Goal: Task Accomplishment & Management: Use online tool/utility

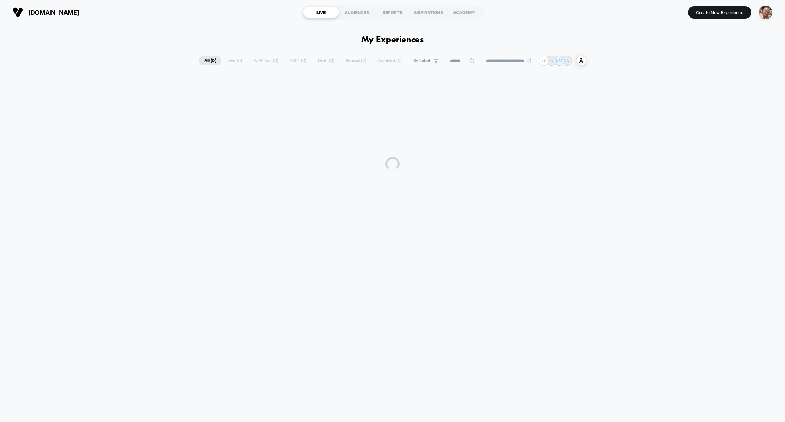
click at [469, 60] on icon at bounding box center [471, 60] width 5 height 5
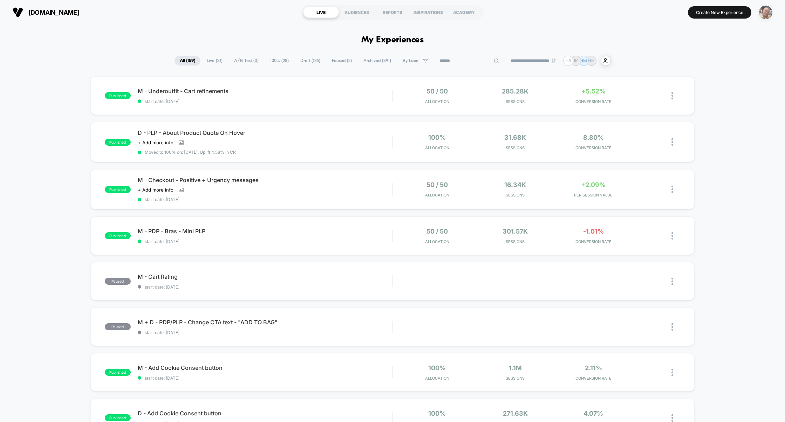
click at [768, 9] on img "button" at bounding box center [766, 13] width 14 height 14
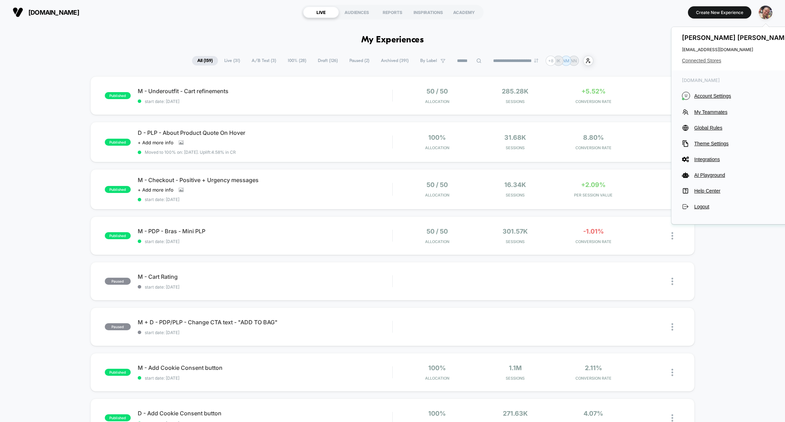
click at [701, 61] on span "Connected Stores" at bounding box center [737, 61] width 111 height 6
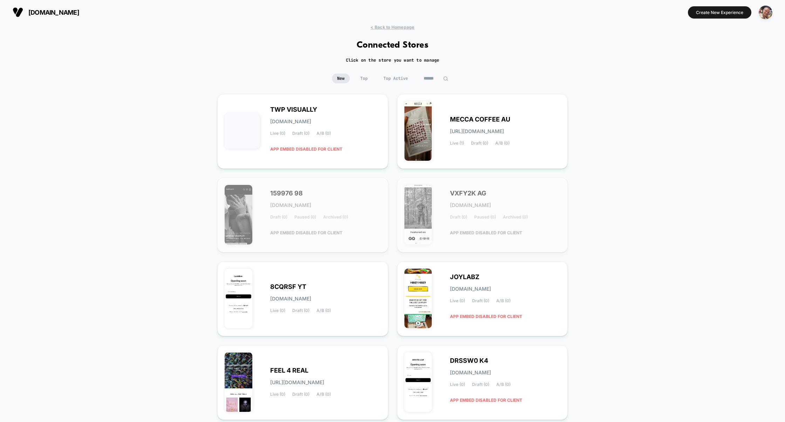
click at [446, 74] on input at bounding box center [435, 79] width 35 height 10
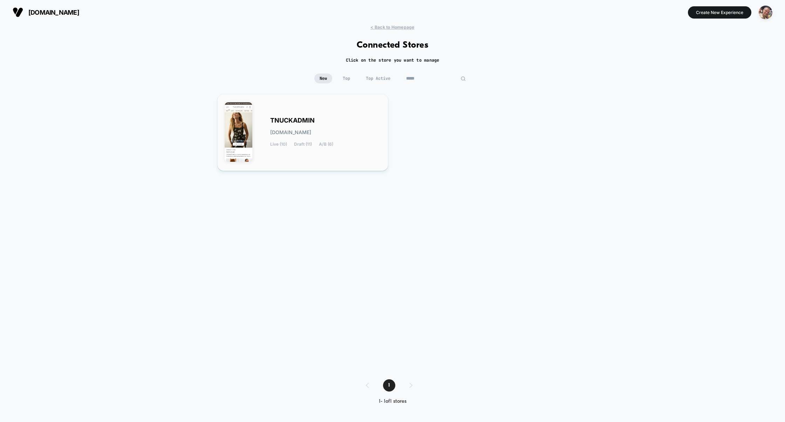
type input "*****"
click at [300, 134] on span "[DOMAIN_NAME]" at bounding box center [290, 132] width 41 height 5
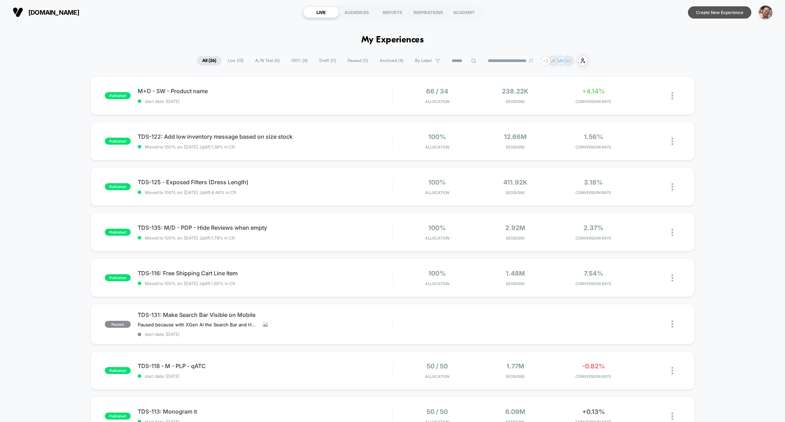
click at [705, 12] on button "Create New Experience" at bounding box center [719, 12] width 63 height 12
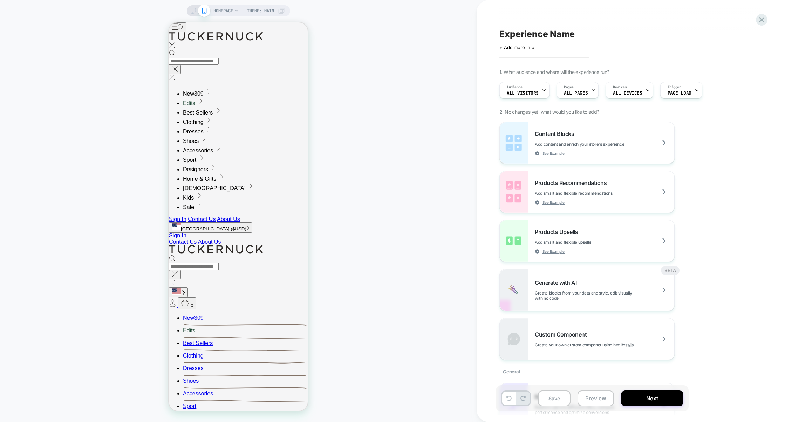
click at [535, 29] on span "Experience Name" at bounding box center [536, 34] width 75 height 11
type textarea "**********"
click at [740, 35] on icon at bounding box center [740, 34] width 9 height 9
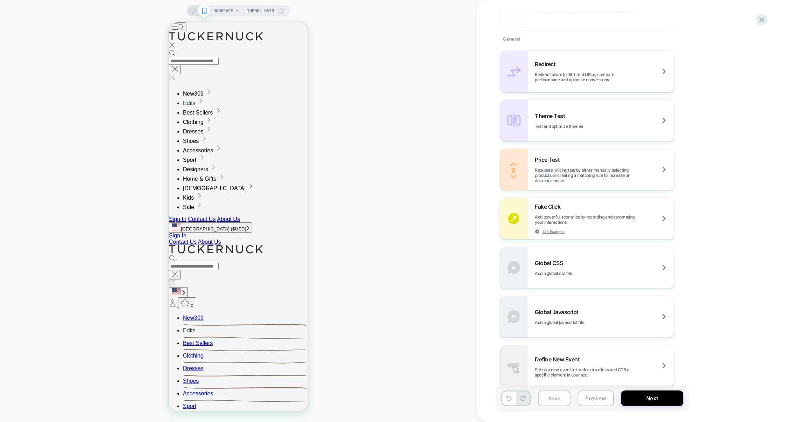
scroll to position [376, 0]
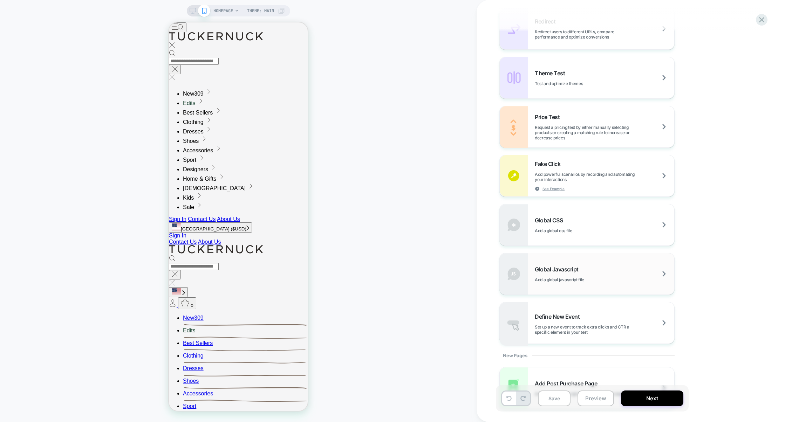
click at [596, 275] on div "Global Javascript Add a global javascript file" at bounding box center [604, 274] width 139 height 16
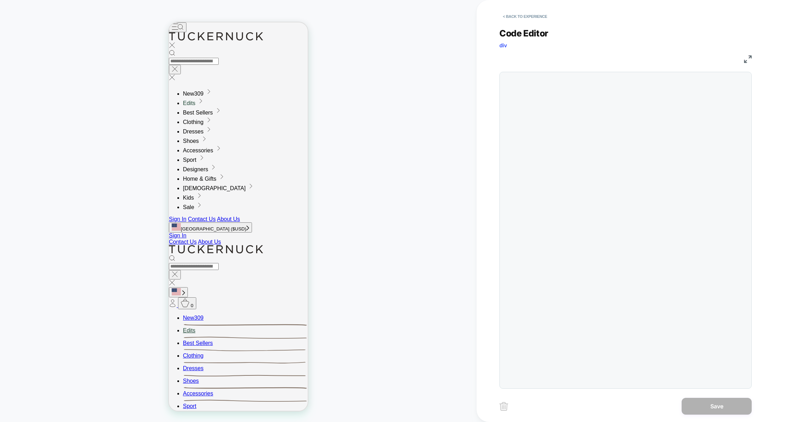
click at [629, 122] on div at bounding box center [625, 230] width 252 height 317
click at [749, 56] on img at bounding box center [748, 59] width 8 height 8
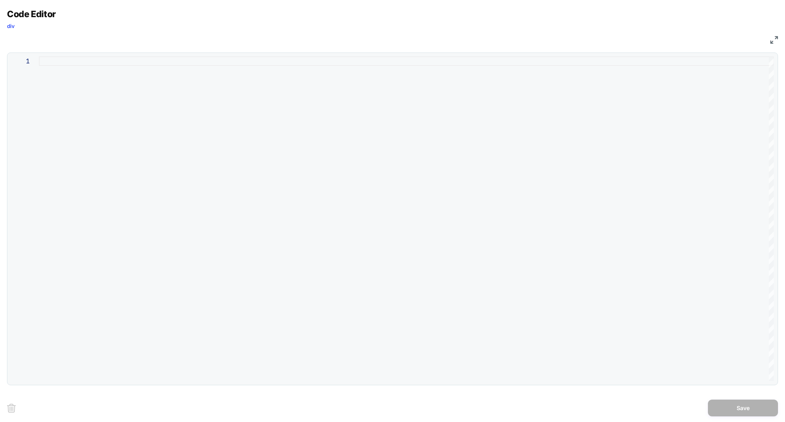
click at [466, 145] on div at bounding box center [406, 218] width 735 height 325
type textarea "**********"
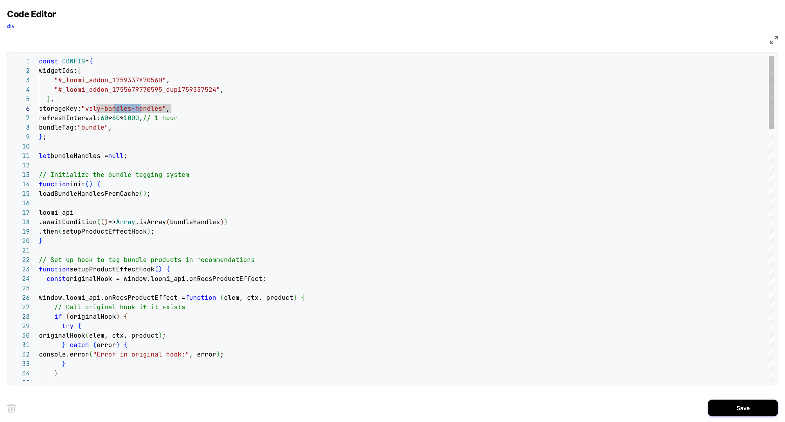
scroll to position [47, 76]
drag, startPoint x: 141, startPoint y: 111, endPoint x: 114, endPoint y: 111, distance: 27.3
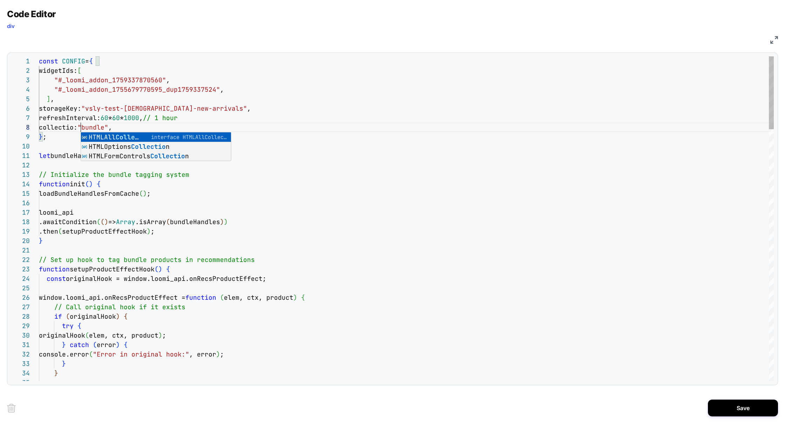
scroll to position [66, 46]
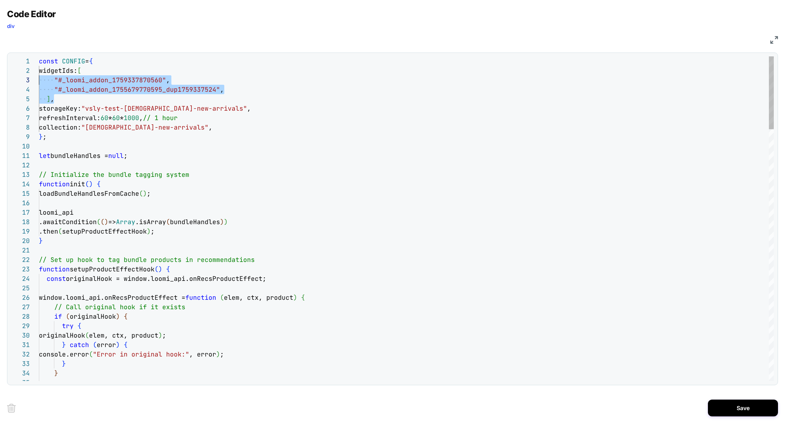
scroll to position [9, 0]
drag, startPoint x: 66, startPoint y: 102, endPoint x: 2, endPoint y: 74, distance: 69.6
click at [2, 74] on div "Code Editor div JS 29 30 31 32 33 34 35 21 22 23 24 25 26 27 28 14 15 16 17 18 …" at bounding box center [392, 211] width 785 height 422
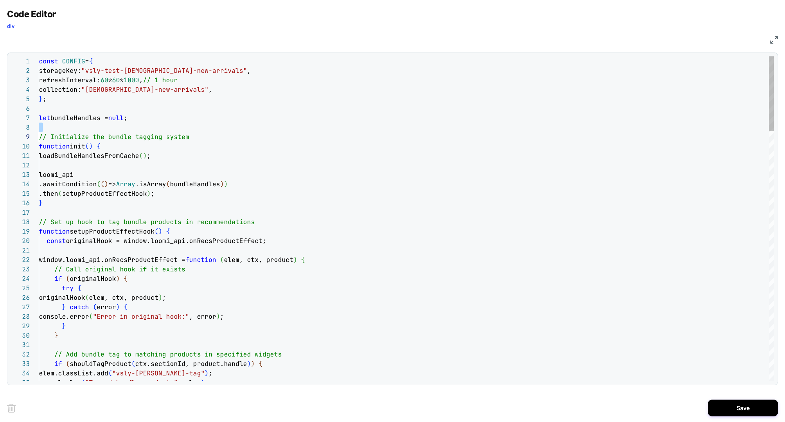
scroll to position [66, 0]
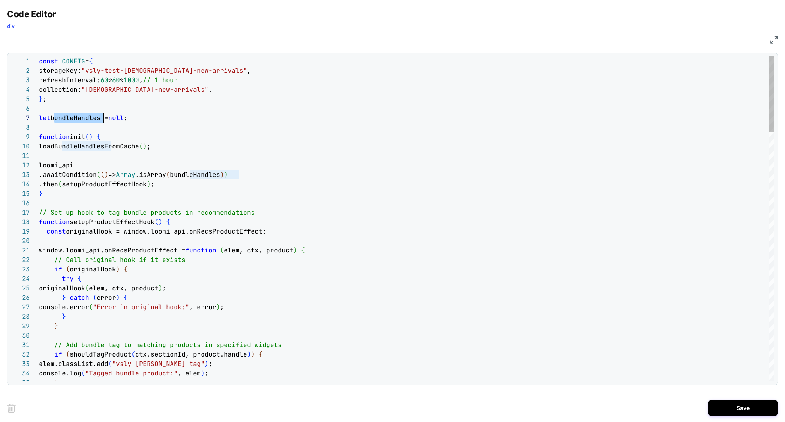
drag, startPoint x: 53, startPoint y: 121, endPoint x: 76, endPoint y: 121, distance: 23.5
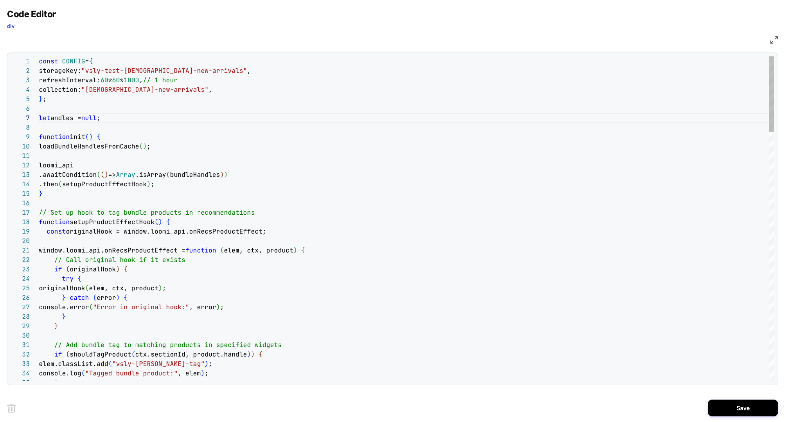
scroll to position [57, 19]
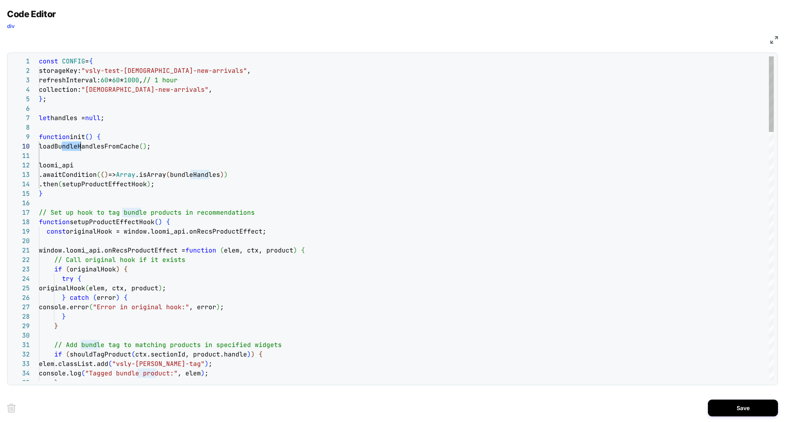
scroll to position [85, 46]
drag, startPoint x: 62, startPoint y: 149, endPoint x: 82, endPoint y: 148, distance: 20.3
drag, startPoint x: 190, startPoint y: 175, endPoint x: 215, endPoint y: 176, distance: 25.2
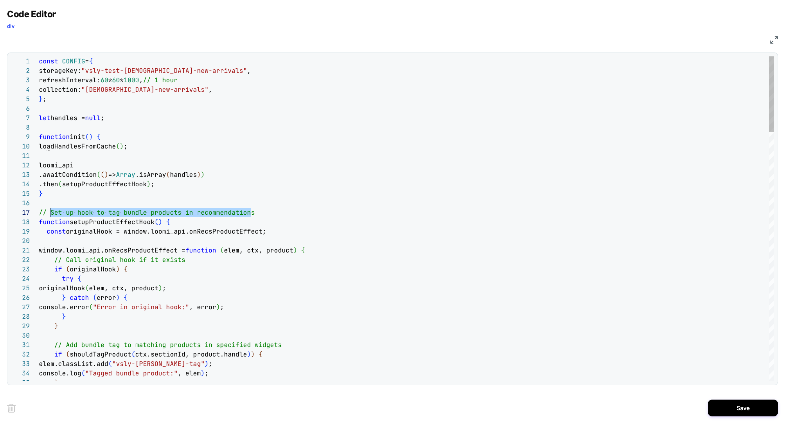
scroll to position [47, 0]
drag, startPoint x: 267, startPoint y: 213, endPoint x: 35, endPoint y: 205, distance: 231.8
click at [35, 205] on div "1 2 3 4 5 6 7 8 9 10 11 12 13 14 15 16 17 18 19 20 21 22 23 24 25 26 27 28 29 3…" at bounding box center [392, 218] width 763 height 325
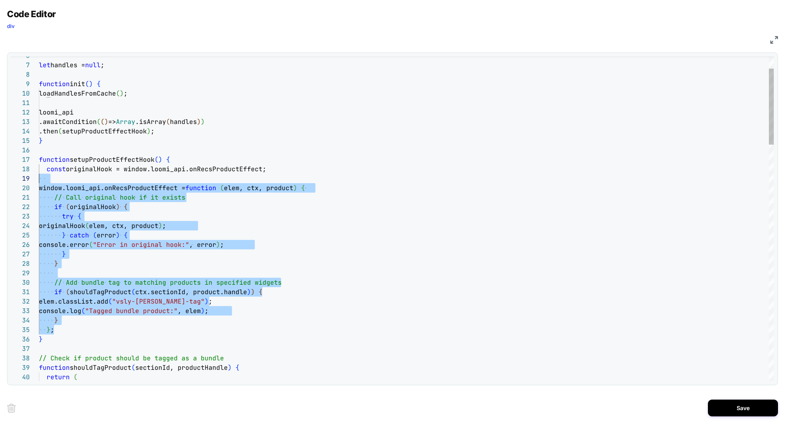
scroll to position [66, 0]
drag, startPoint x: 60, startPoint y: 330, endPoint x: 22, endPoint y: 171, distance: 163.5
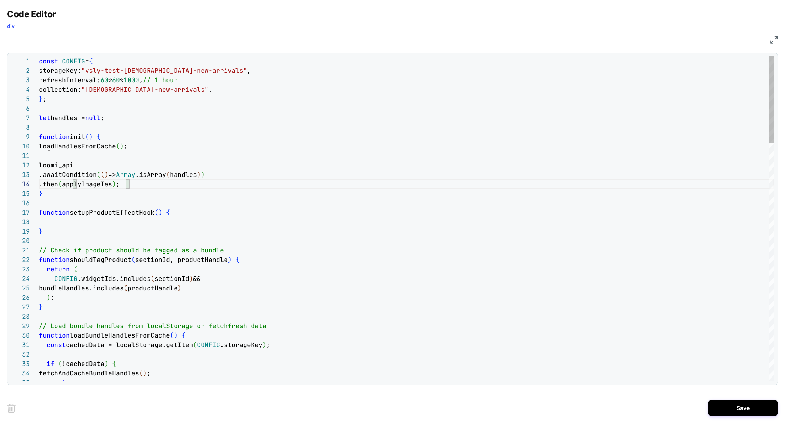
scroll to position [28, 90]
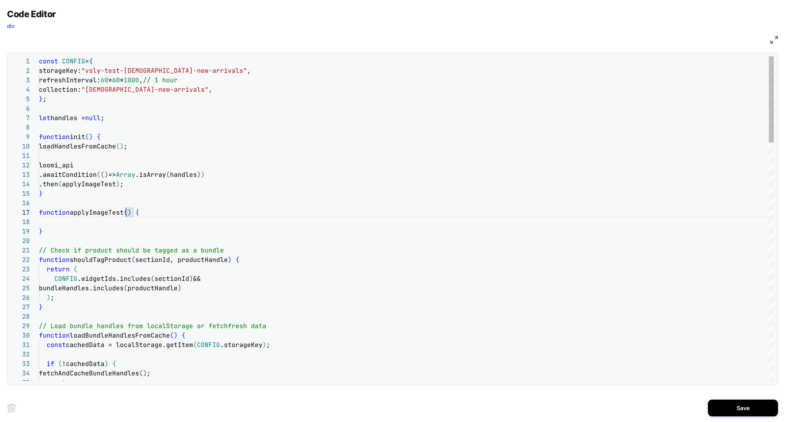
scroll to position [66, 0]
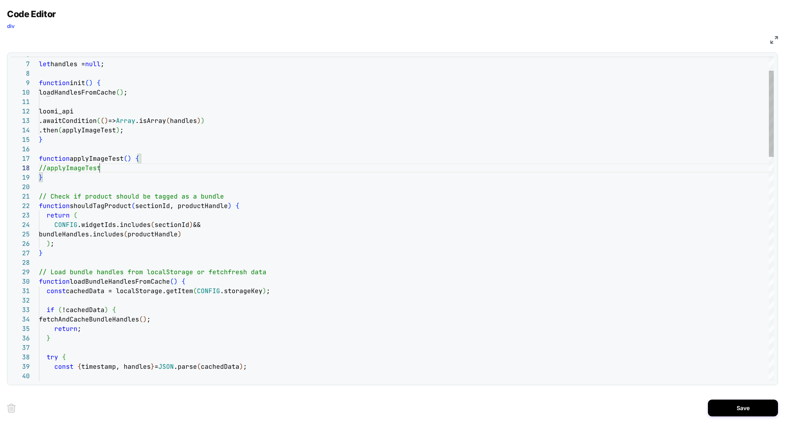
scroll to position [57, 102]
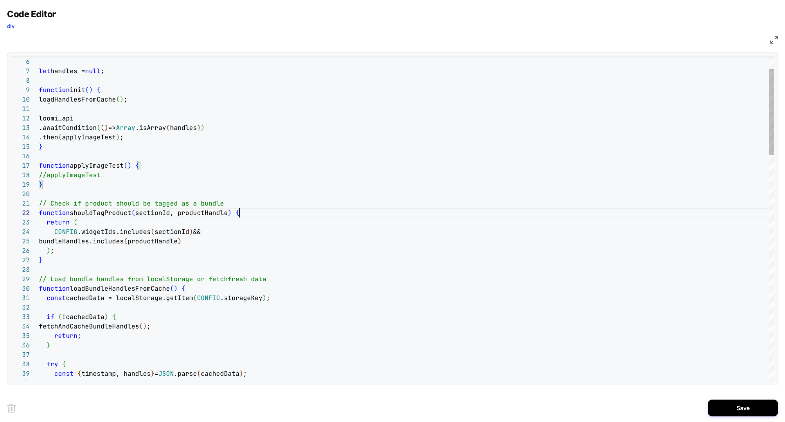
scroll to position [9, 200]
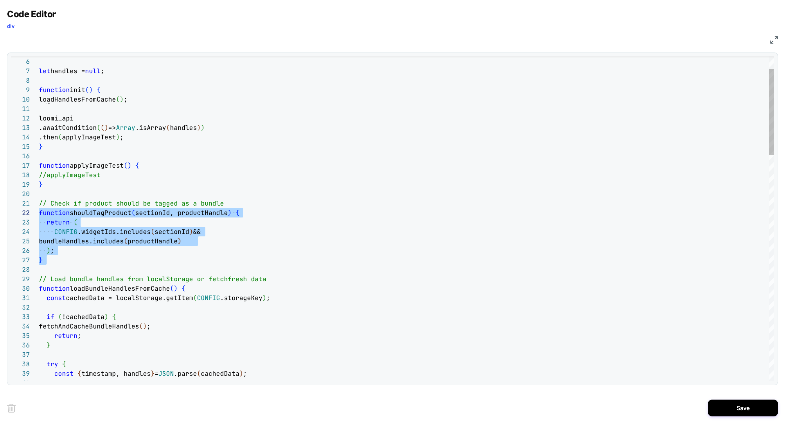
scroll to position [0, 0]
drag, startPoint x: 55, startPoint y: 268, endPoint x: 30, endPoint y: 205, distance: 67.2
click at [30, 204] on div "11 12 13 14 15 16 17 18 19 20 21 22 23 10 9 8 7 6 24 25 26 27 28 29 30 31 32 33…" at bounding box center [392, 218] width 763 height 325
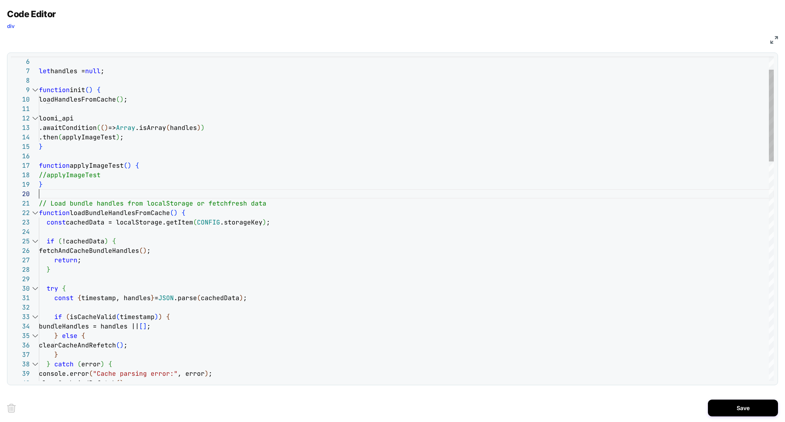
scroll to position [0, 121]
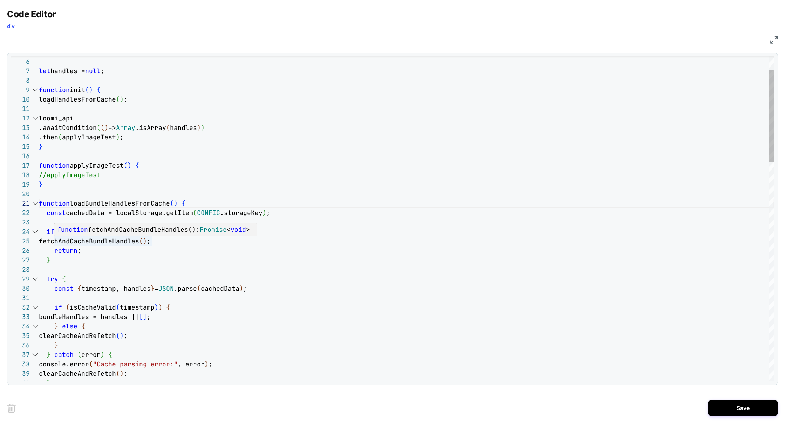
drag, startPoint x: 104, startPoint y: 244, endPoint x: 130, endPoint y: 244, distance: 26.3
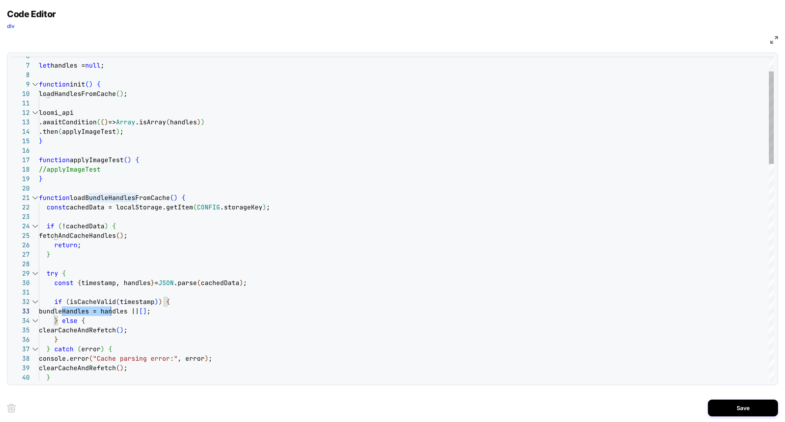
scroll to position [19, 72]
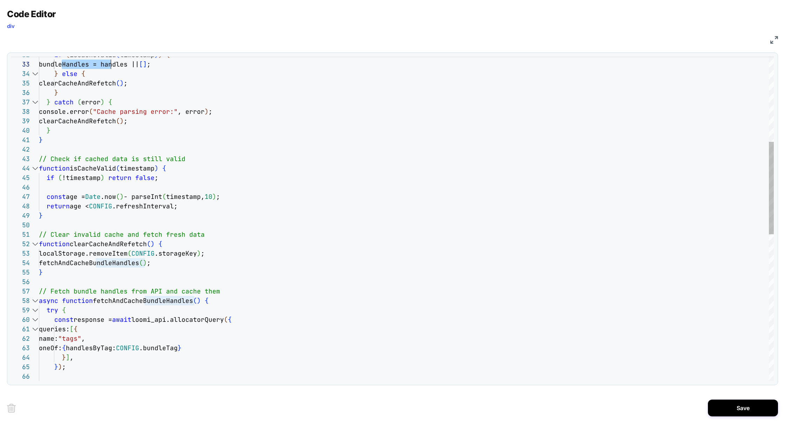
click at [115, 305] on div "if ( isCacheValid ( timestamp ) ) { bundleHandles = handles || [ ] ; } else { c…" at bounding box center [406, 326] width 735 height 1139
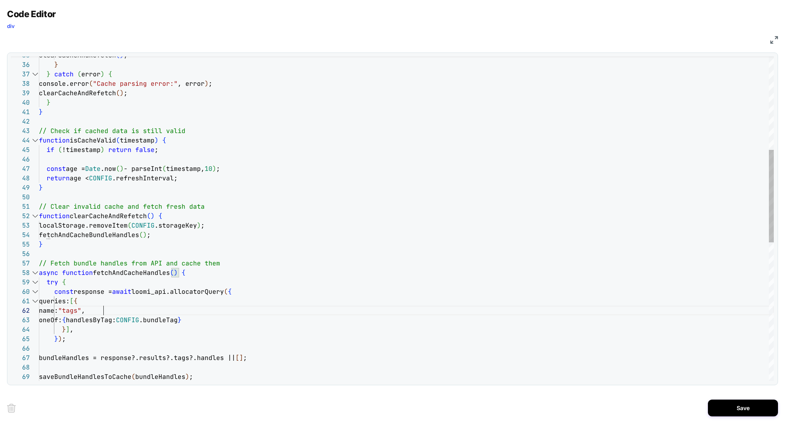
click at [103, 313] on div "clearCacheAndRefetch ( ) ; } } catch ( error ) { console.error ( "Cache parsing…" at bounding box center [406, 298] width 735 height 1139
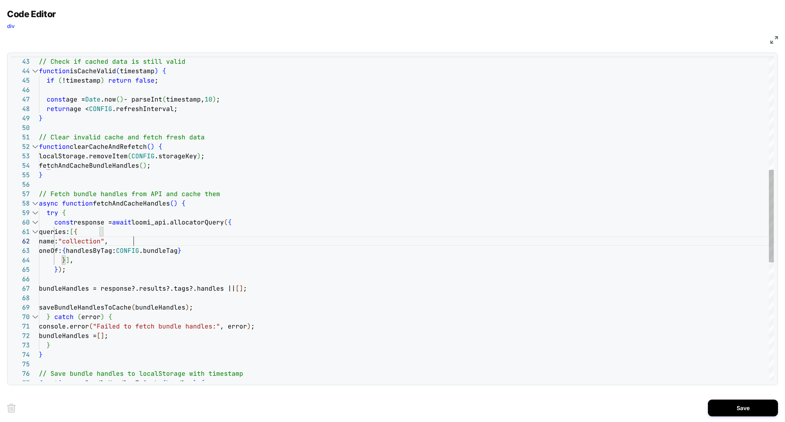
click at [107, 237] on div "// Check if cached data is still valid function isCacheValid ( timestamp ) { if…" at bounding box center [406, 228] width 735 height 1139
click at [195, 289] on div "// Check if cached data is still valid function isCacheValid ( timestamp ) { if…" at bounding box center [406, 228] width 735 height 1139
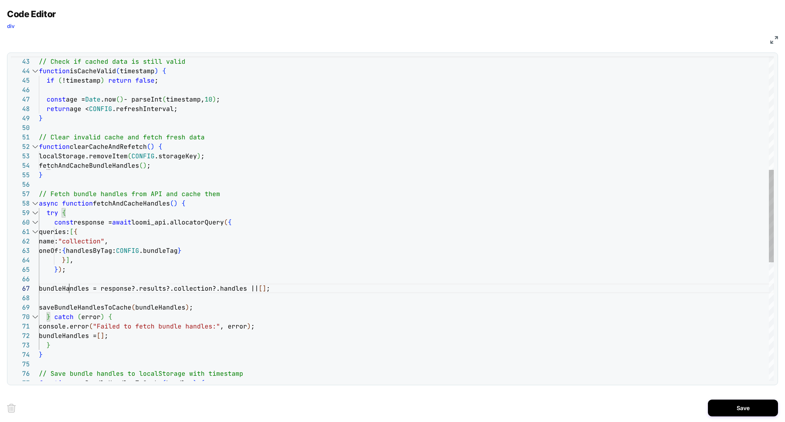
click at [70, 289] on div "// Check if cached data is still valid function isCacheValid ( timestamp ) { if…" at bounding box center [406, 228] width 735 height 1139
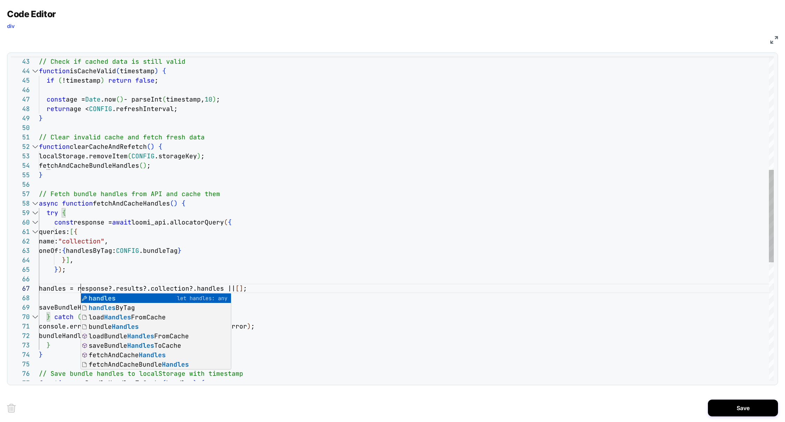
scroll to position [57, 41]
click at [262, 205] on div "// Check if cached data is still valid function isCacheValid ( timestamp ) { if…" at bounding box center [406, 228] width 735 height 1139
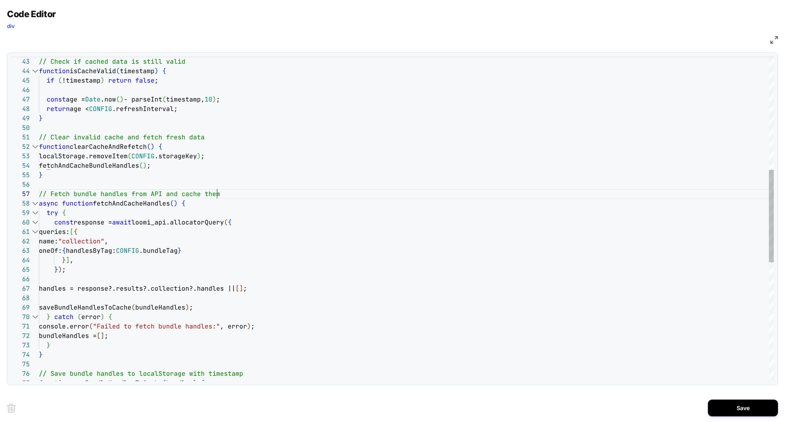
scroll to position [57, 178]
click at [248, 193] on div "// Check if cached data is still valid function isCacheValid ( timestamp ) { if…" at bounding box center [406, 228] width 735 height 1139
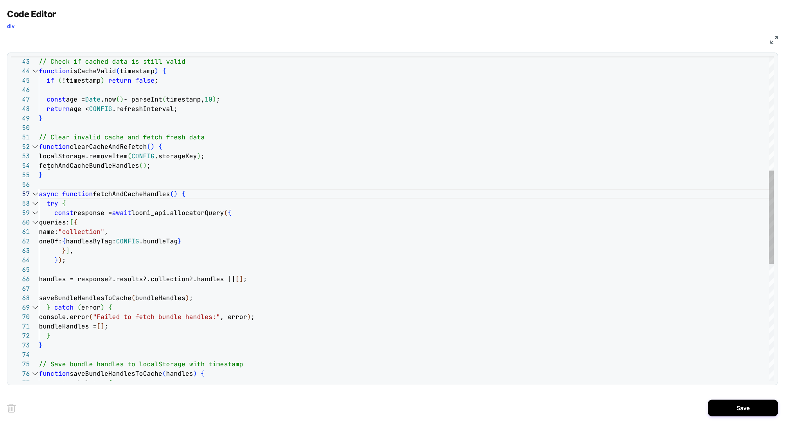
scroll to position [57, 0]
click at [87, 330] on div "// Check if cached data is still valid function isCacheValid ( timestamp ) { if…" at bounding box center [406, 223] width 735 height 1129
click at [69, 281] on div "// Check if cached data is still valid function isCacheValid ( timestamp ) { if…" at bounding box center [406, 223] width 735 height 1129
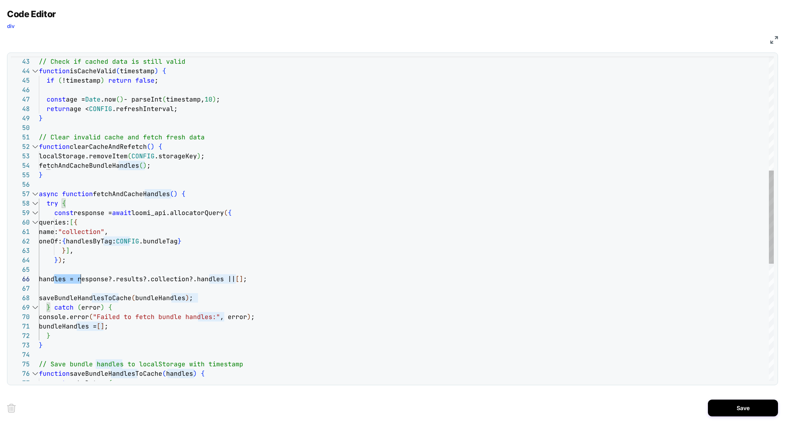
scroll to position [47, 41]
click at [83, 329] on div "// Check if cached data is still valid function isCacheValid ( timestamp ) { if…" at bounding box center [406, 223] width 735 height 1129
click at [109, 299] on div "// Check if cached data is still valid function isCacheValid ( timestamp ) { if…" at bounding box center [406, 223] width 735 height 1129
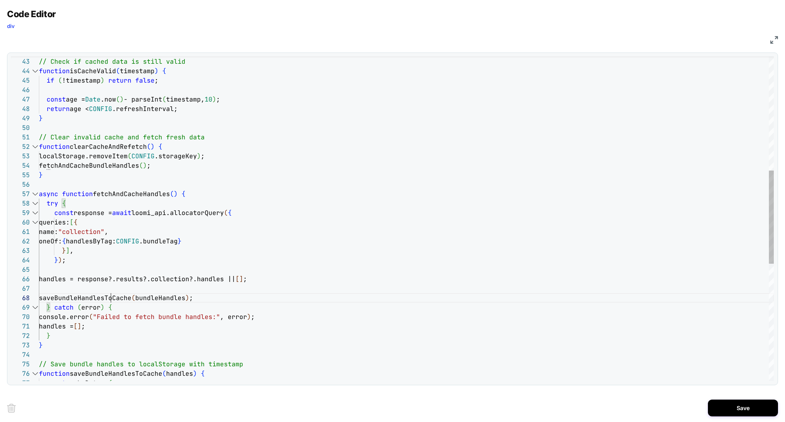
click at [109, 299] on div "// Check if cached data is still valid function isCacheValid ( timestamp ) { if…" at bounding box center [406, 223] width 735 height 1129
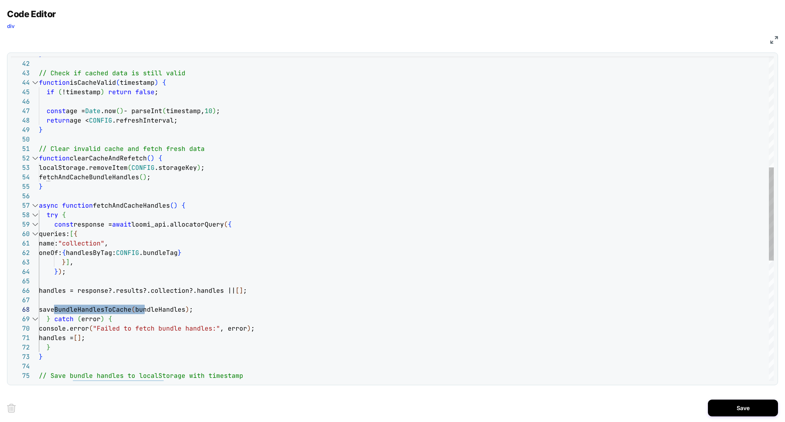
click at [109, 299] on div "// Check if cached data is still valid function isCacheValid ( timestamp ) { if…" at bounding box center [406, 235] width 735 height 1129
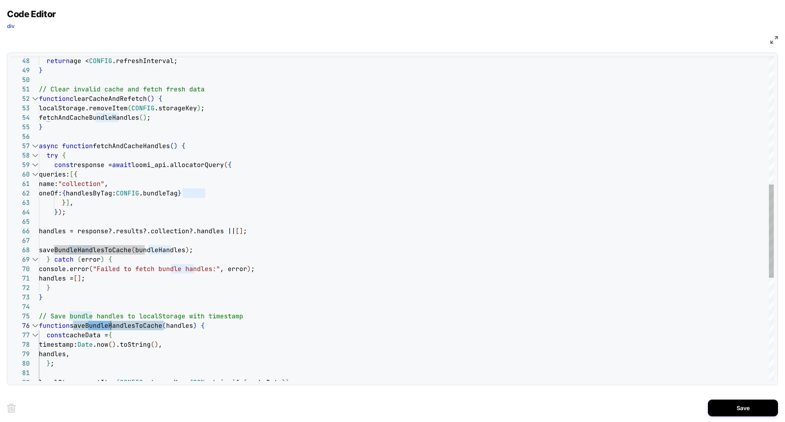
drag, startPoint x: 87, startPoint y: 327, endPoint x: 112, endPoint y: 327, distance: 24.9
click at [112, 327] on div "return age < CONFIG .refreshInterval; } // Clear invalid cache and fetch fresh …" at bounding box center [406, 175] width 735 height 1129
click at [109, 325] on div "return age < CONFIG .refreshInterval; } // Clear invalid cache and fetch fresh …" at bounding box center [406, 175] width 735 height 1129
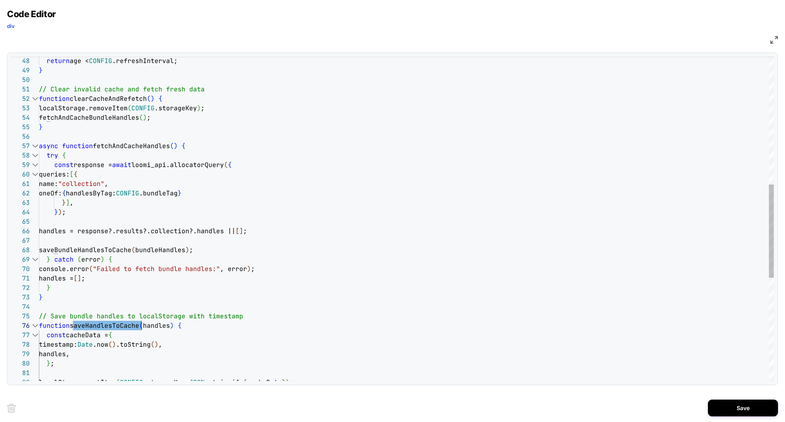
click at [86, 249] on div "return age < CONFIG .refreshInterval; } // Clear invalid cache and fetch fresh …" at bounding box center [406, 175] width 735 height 1129
click at [71, 232] on div "return age < CONFIG .refreshInterval; } // Clear invalid cache and fetch fresh …" at bounding box center [406, 175] width 735 height 1129
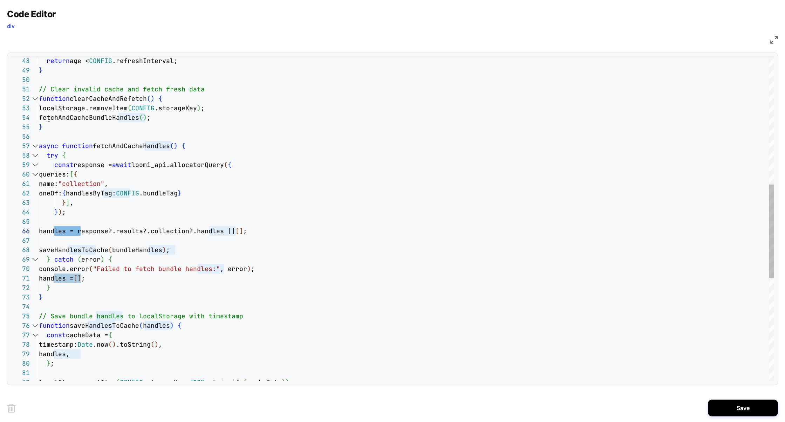
click at [138, 250] on div "return age < CONFIG .refreshInterval; } // Clear invalid cache and fetch fresh …" at bounding box center [406, 175] width 735 height 1129
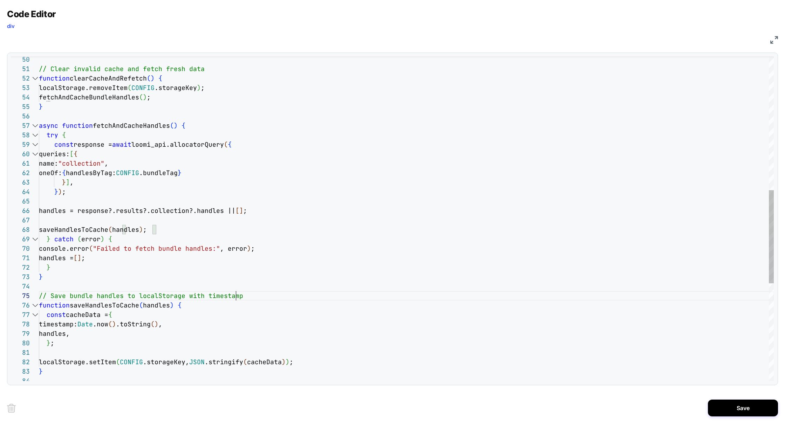
click at [236, 294] on div "// Clear invalid cache and fetch fresh data function clearCacheAndRefetch ( ) {…" at bounding box center [406, 155] width 735 height 1129
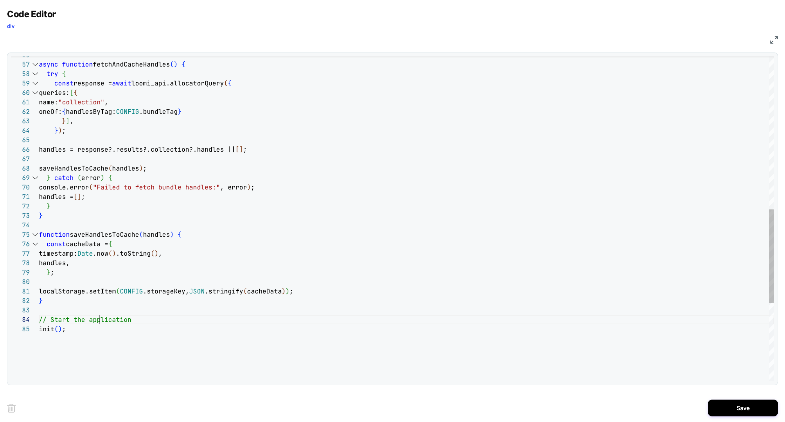
click at [98, 323] on div "async function fetchAndCacheHandles ( ) { try { const response = await loomi_ap…" at bounding box center [406, 90] width 735 height 1120
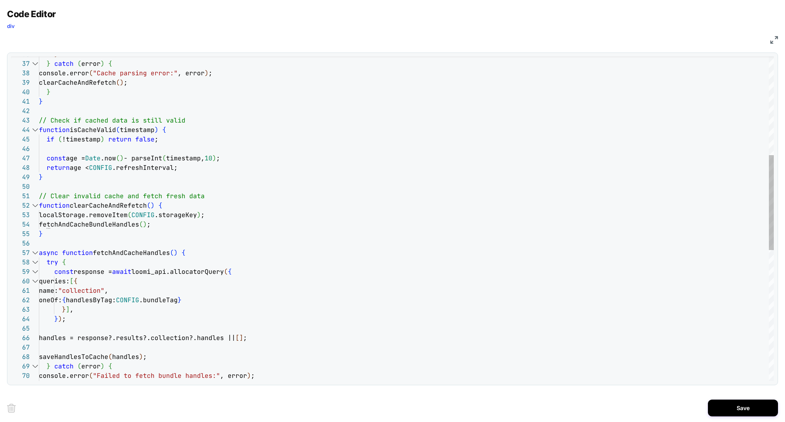
click at [93, 221] on div "async function fetchAndCacheHandles ( ) { try { const response = await loomi_ap…" at bounding box center [406, 273] width 735 height 1110
click at [129, 255] on div "async function fetchAndCacheHandles ( ) { try { const response = await loomi_ap…" at bounding box center [406, 273] width 735 height 1110
click at [106, 226] on div "async function fetchAndCacheHandles ( ) { try { const response = await loomi_ap…" at bounding box center [406, 273] width 735 height 1110
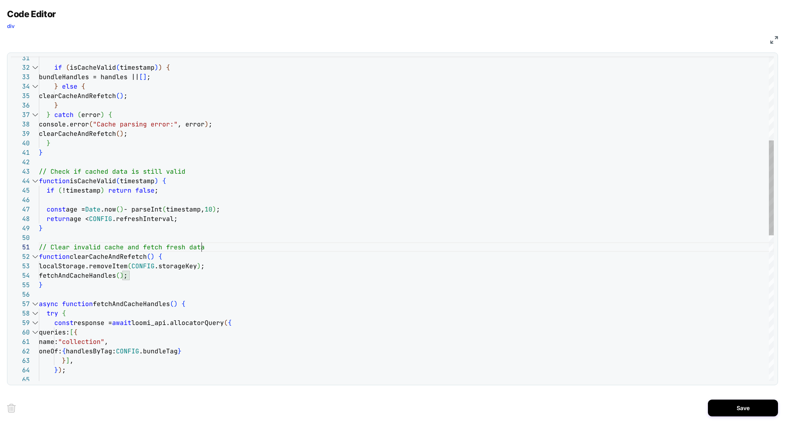
scroll to position [0, 163]
click at [213, 246] on div "async function fetchAndCacheHandles ( ) { try { const response = await loomi_ap…" at bounding box center [406, 324] width 735 height 1110
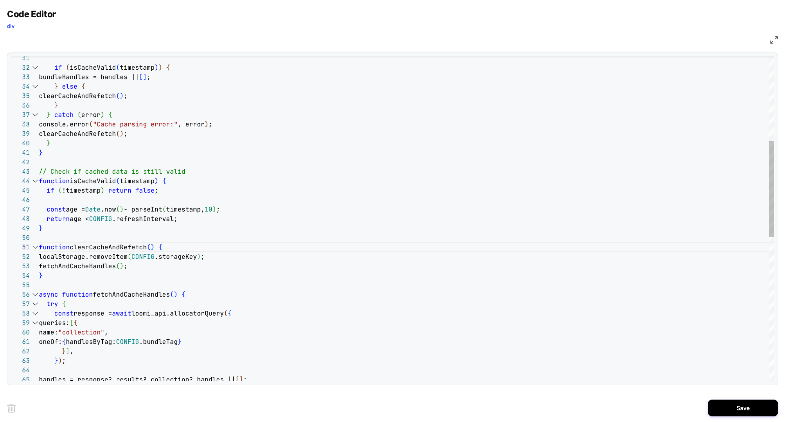
click at [185, 173] on div "async function fetchAndCacheHandles ( ) { try { const response = await loomi_ap…" at bounding box center [406, 319] width 735 height 1101
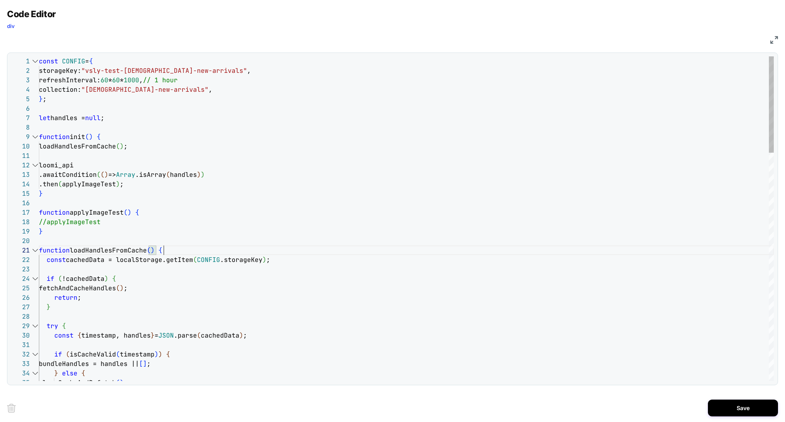
scroll to position [0, 125]
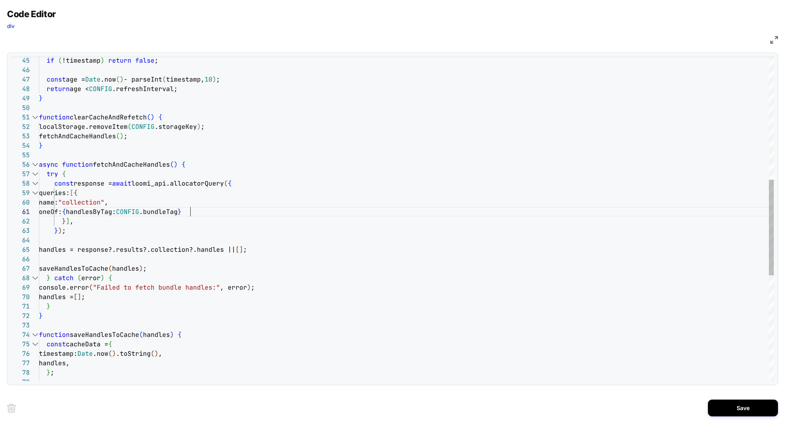
click at [190, 214] on div "if ( !timestamp ) return false ; const age = Date .now ( ) - parseInt ( timesta…" at bounding box center [406, 189] width 735 height 1101
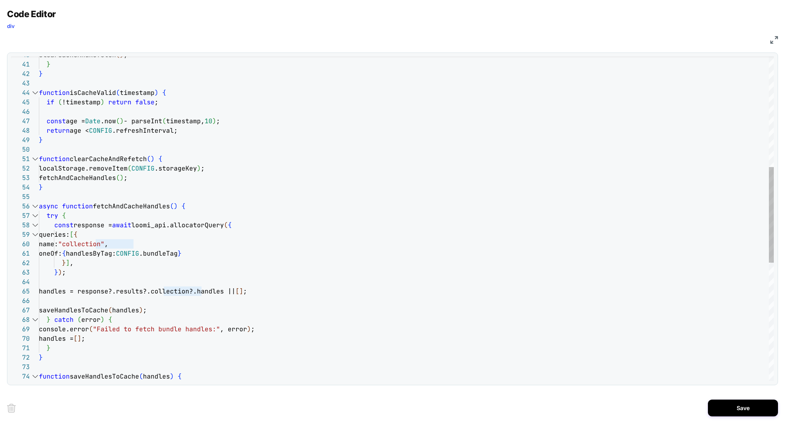
click at [196, 255] on div "clearCacheAndRefetch ( ) ; } } function isCacheValid ( timestamp ) { if ( !time…" at bounding box center [406, 231] width 735 height 1101
click at [249, 241] on div "clearCacheAndRefetch ( ) ; } } function isCacheValid ( timestamp ) { if ( !time…" at bounding box center [406, 231] width 735 height 1101
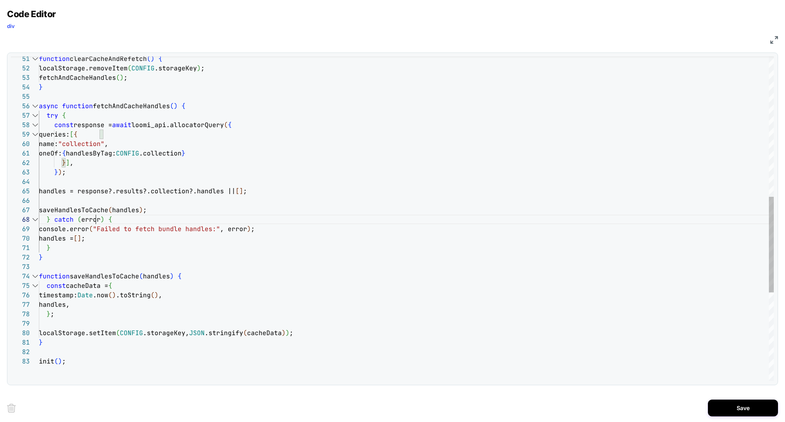
click at [97, 215] on div "function clearCacheAndRefetch ( ) { localStorage.removeItem ( CONFIG .storageKe…" at bounding box center [406, 131] width 735 height 1101
click at [117, 213] on div "function clearCacheAndRefetch ( ) { localStorage.removeItem ( CONFIG .storageKe…" at bounding box center [406, 131] width 735 height 1101
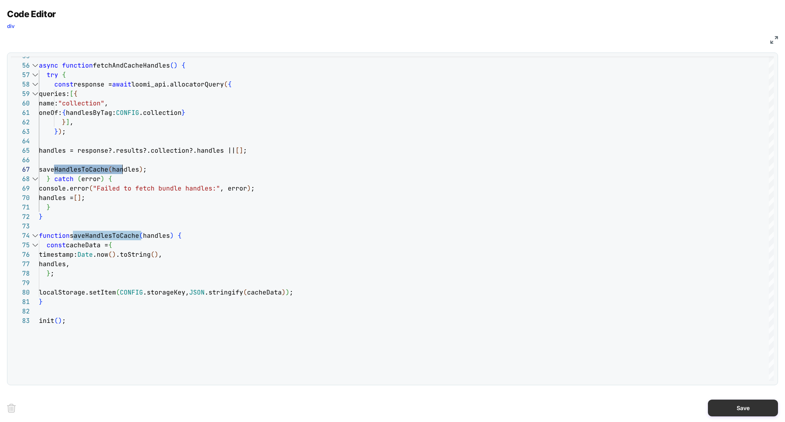
type textarea "**********"
click at [736, 406] on button "Save" at bounding box center [743, 408] width 70 height 17
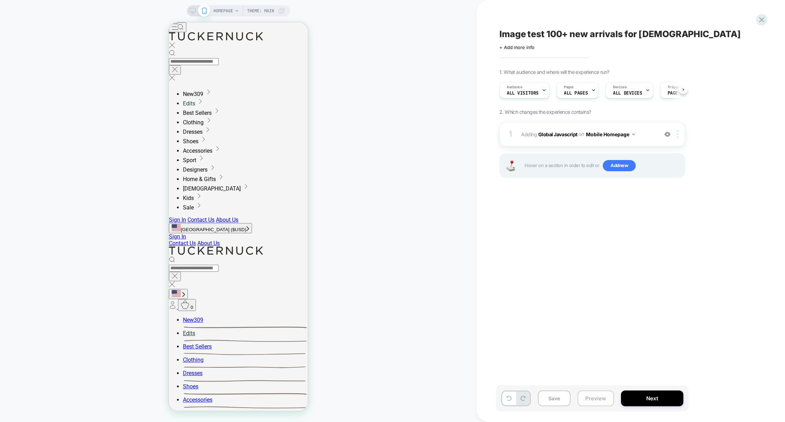
scroll to position [0, 0]
click at [573, 87] on span "Pages" at bounding box center [568, 87] width 10 height 5
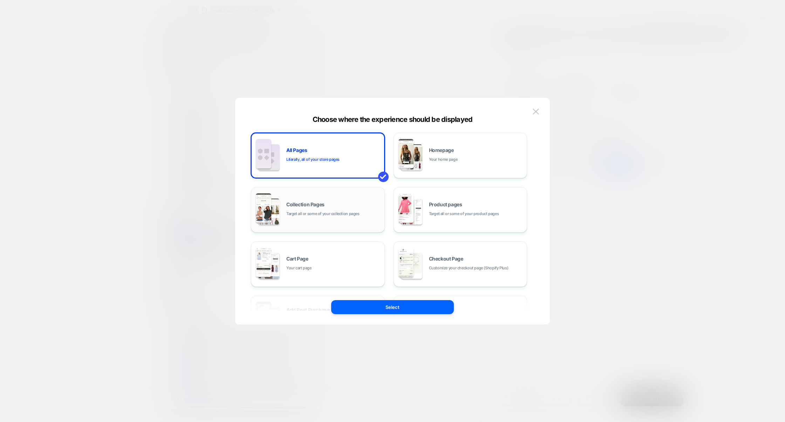
click at [328, 217] on span "Target all or some of your collection pages" at bounding box center [322, 214] width 73 height 7
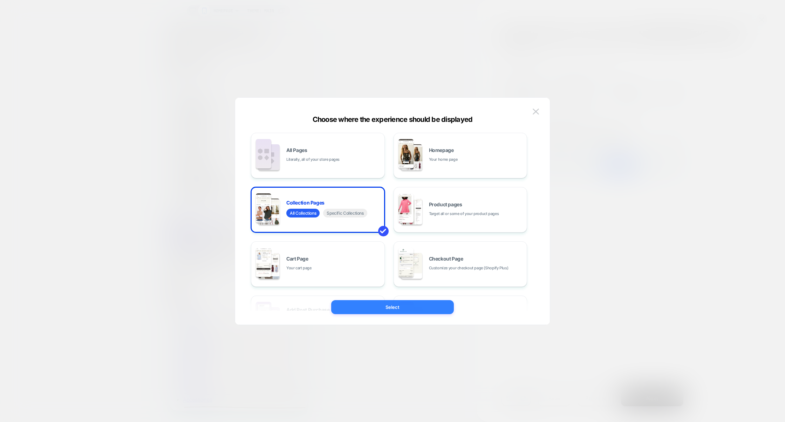
click at [372, 312] on button "Select" at bounding box center [392, 307] width 123 height 14
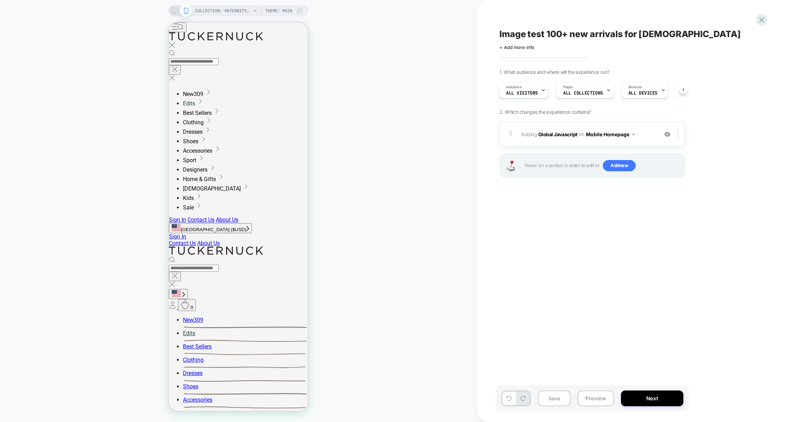
scroll to position [0, 0]
click at [678, 135] on img at bounding box center [677, 134] width 1 height 8
click at [669, 169] on div "Target All Devices" at bounding box center [679, 170] width 62 height 19
click at [622, 135] on button "All Devices Homepage" at bounding box center [615, 134] width 59 height 10
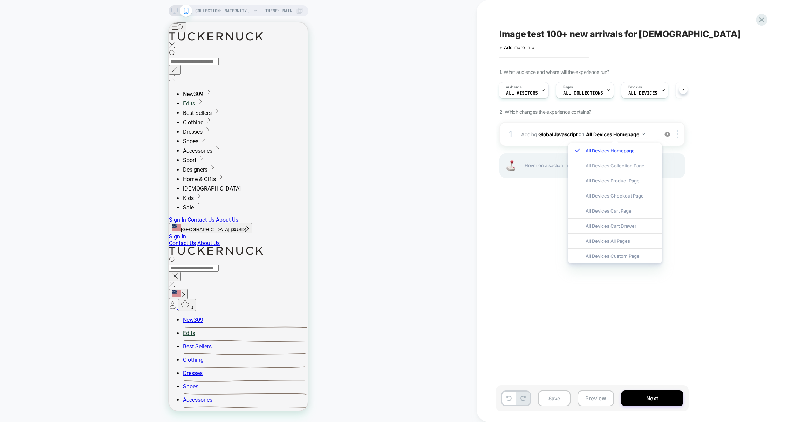
click at [627, 166] on div "All Devices Collection Page" at bounding box center [615, 165] width 94 height 15
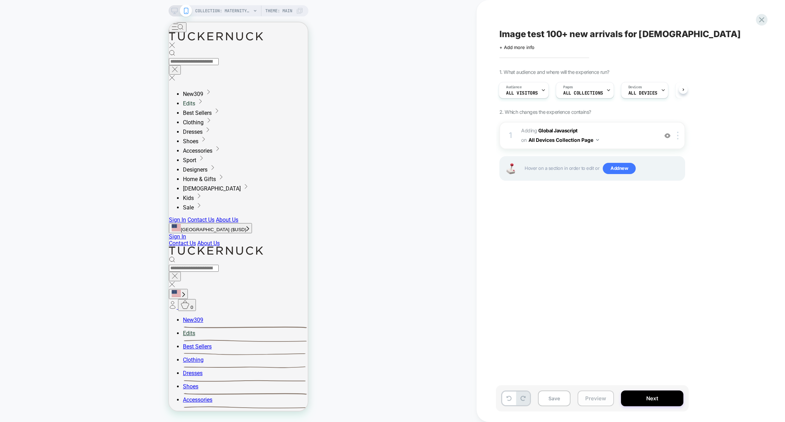
click at [594, 396] on button "Preview" at bounding box center [596, 399] width 36 height 16
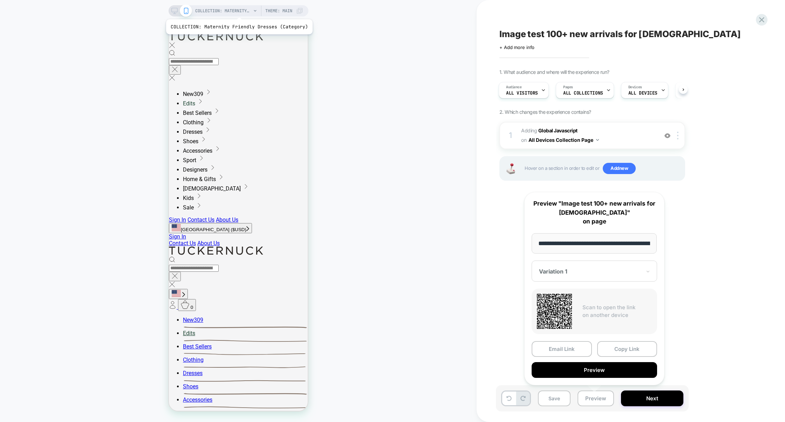
click at [238, 11] on span "COLLECTION: Maternity Friendly Dresses (Category)" at bounding box center [223, 10] width 56 height 11
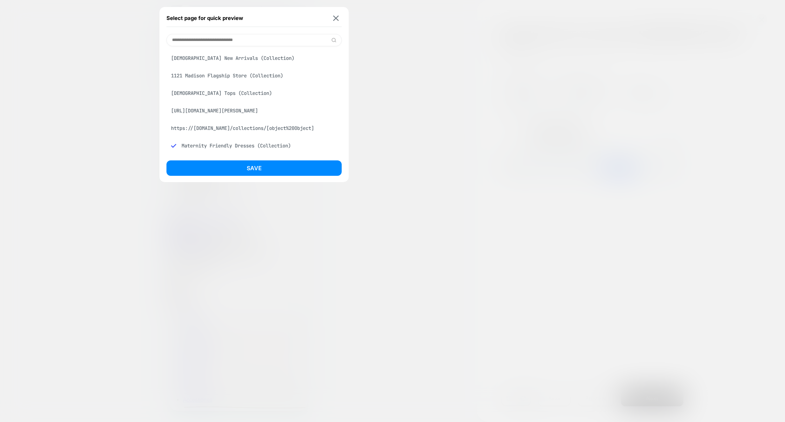
click at [210, 39] on input at bounding box center [253, 40] width 175 height 12
click at [209, 54] on div "[DEMOGRAPHIC_DATA] New Arrivals (Collection)" at bounding box center [253, 58] width 175 height 13
click at [253, 166] on button "Save" at bounding box center [253, 167] width 175 height 15
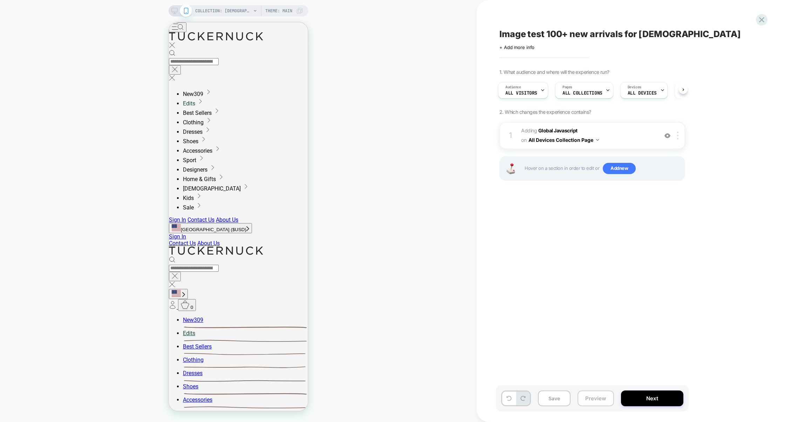
click at [590, 401] on button "Preview" at bounding box center [596, 399] width 36 height 16
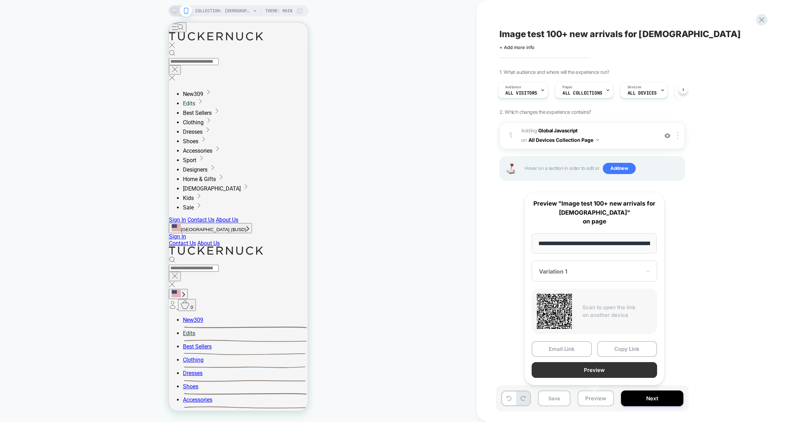
click at [592, 367] on button "Preview" at bounding box center [594, 370] width 125 height 16
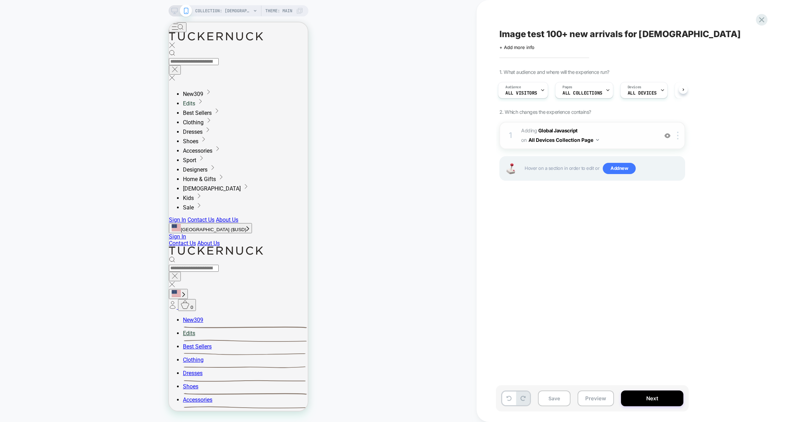
click at [613, 143] on span "Adding Global Javascript on All Devices Collection Page" at bounding box center [588, 135] width 134 height 19
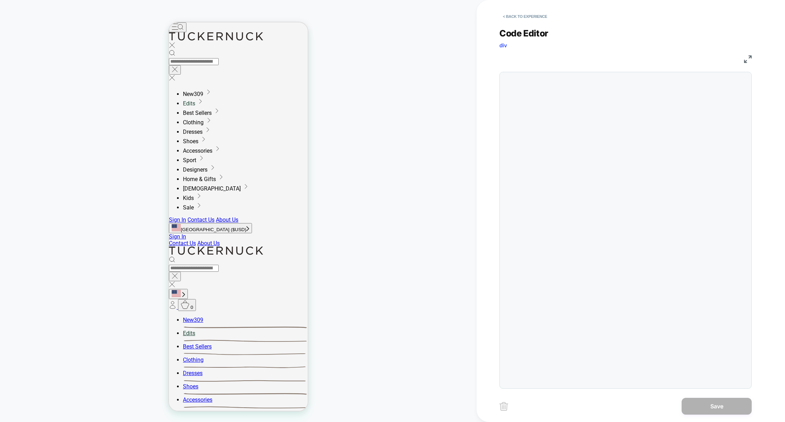
scroll to position [95, 0]
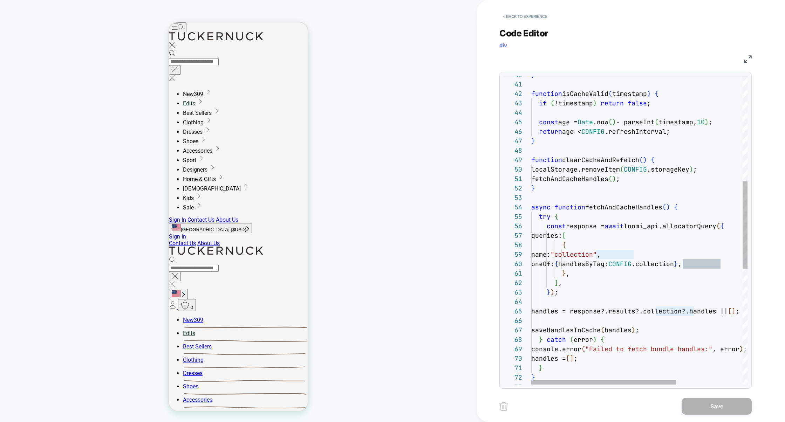
click at [648, 268] on div "function isCacheValid ( timestamp ) { if ( !timestamp ) return false ; const ag…" at bounding box center [688, 248] width 315 height 1094
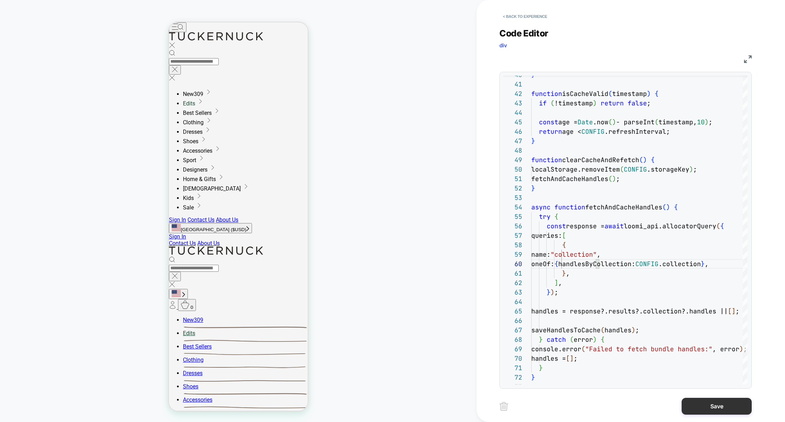
type textarea "**********"
click at [718, 405] on button "Save" at bounding box center [717, 406] width 70 height 17
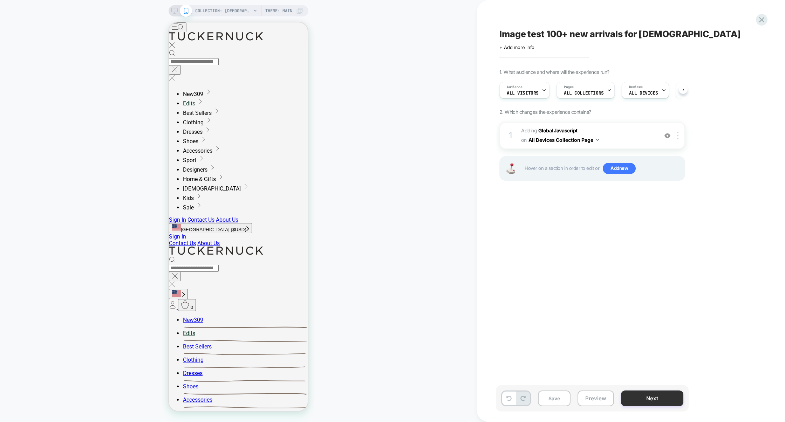
scroll to position [0, 0]
click at [599, 402] on button "Preview" at bounding box center [596, 399] width 36 height 16
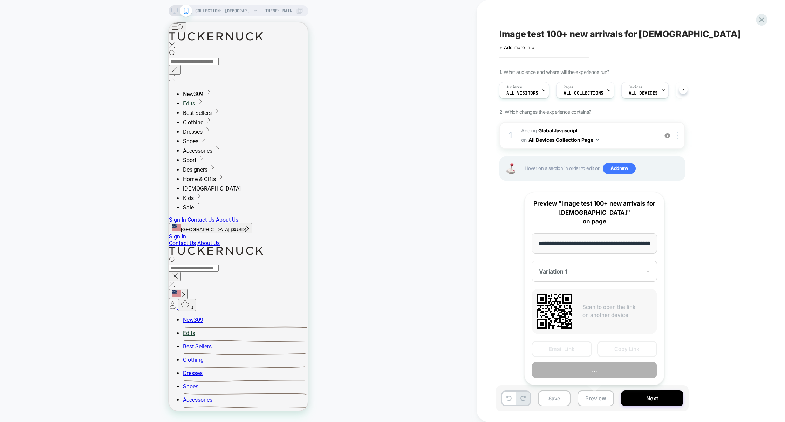
scroll to position [0, 80]
click at [603, 375] on button "Preview" at bounding box center [594, 370] width 125 height 16
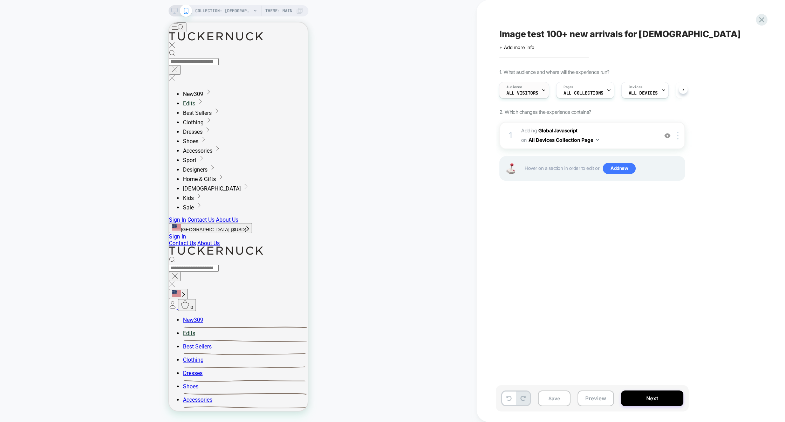
click at [541, 90] on icon at bounding box center [543, 90] width 5 height 5
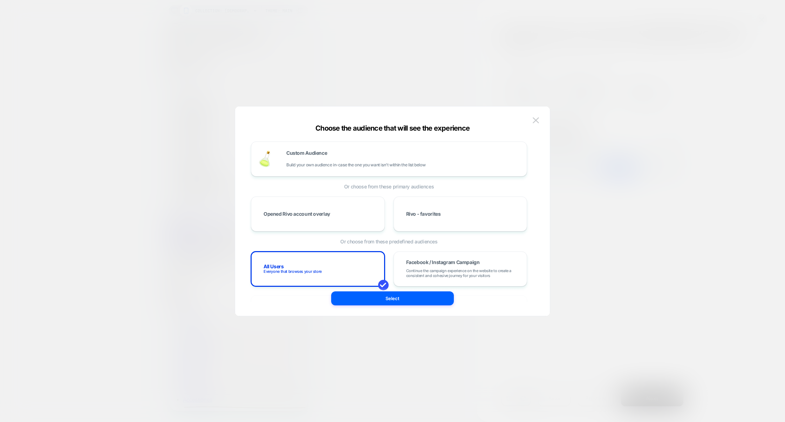
click at [622, 168] on div at bounding box center [392, 211] width 785 height 422
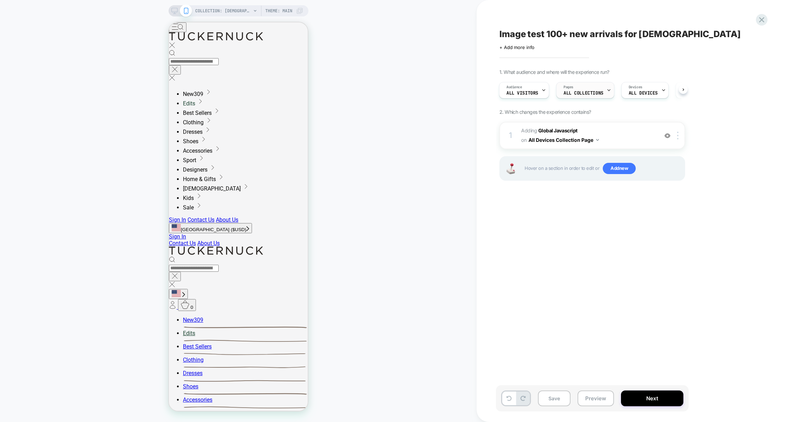
scroll to position [0, 4]
click at [525, 82] on div "Audience All Visitors" at bounding box center [519, 90] width 46 height 16
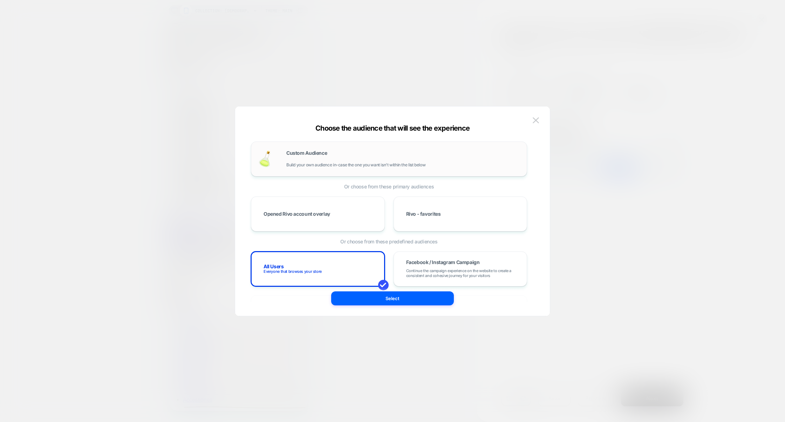
click at [373, 166] on span "Build your own audience in-case the one you want isn't within the list below" at bounding box center [355, 165] width 139 height 5
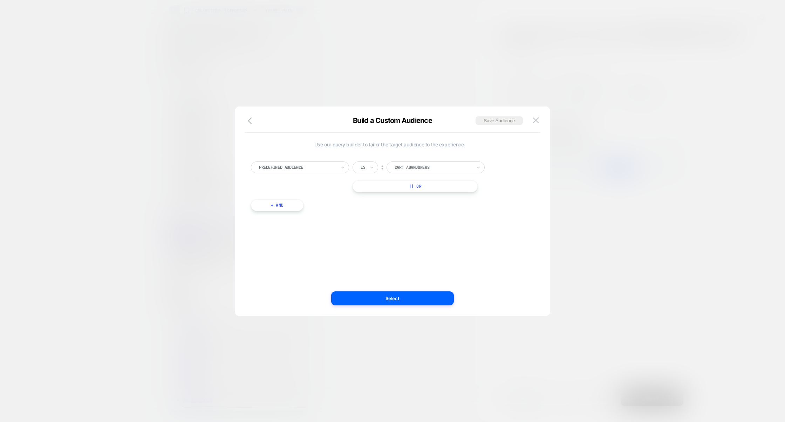
click at [315, 165] on div at bounding box center [297, 167] width 77 height 6
